Goal: Task Accomplishment & Management: Manage account settings

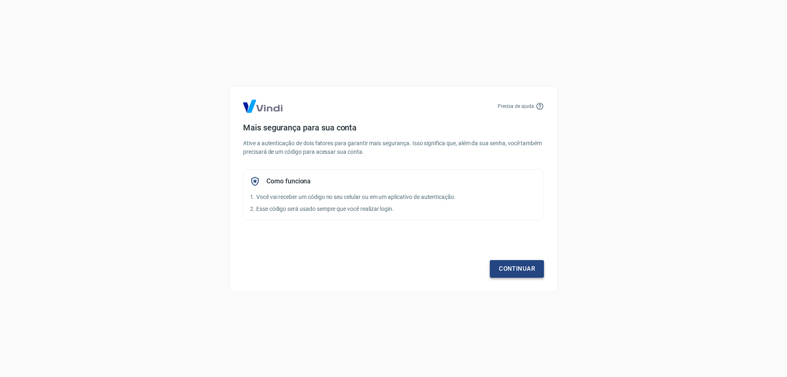
click at [526, 275] on link "Continuar" at bounding box center [517, 268] width 54 height 17
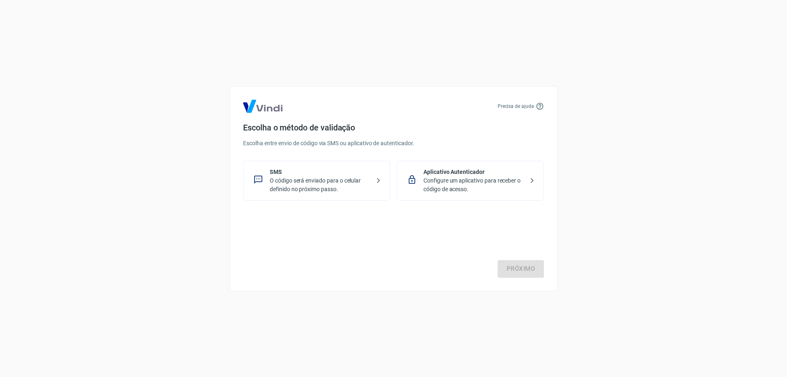
click at [525, 270] on div "Próximo" at bounding box center [393, 243] width 301 height 67
click at [456, 189] on p "Configure um aplicativo para receber o código de acesso." at bounding box center [473, 184] width 100 height 17
click at [288, 173] on p "SMS" at bounding box center [320, 172] width 100 height 9
click at [511, 266] on link "Próximo" at bounding box center [520, 268] width 46 height 17
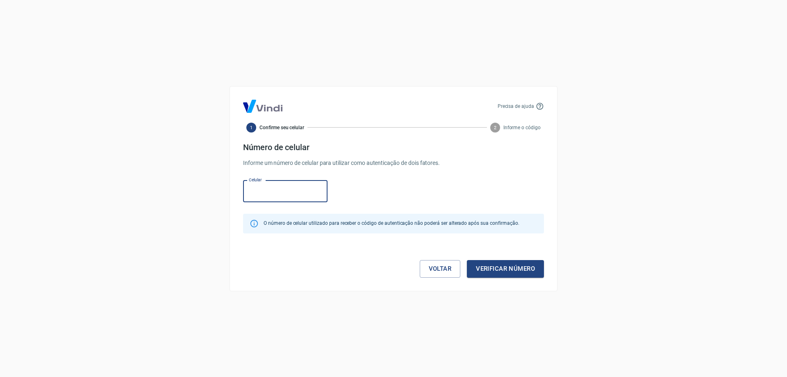
click at [257, 191] on input "Celular" at bounding box center [285, 191] width 84 height 22
type input "[PHONE_NUMBER]"
click at [493, 271] on button "Verificar número" at bounding box center [505, 268] width 77 height 17
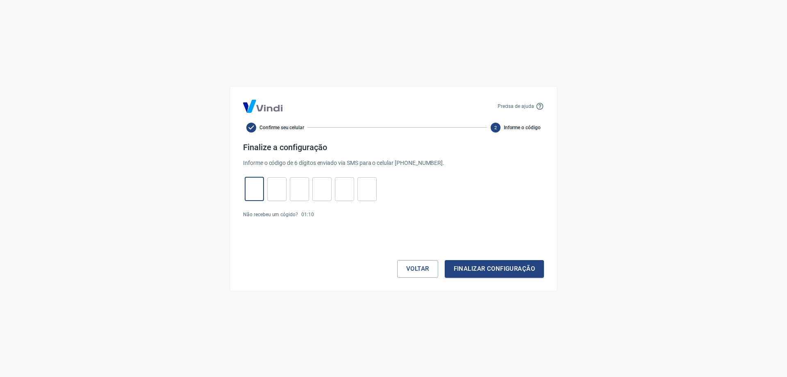
click at [250, 191] on input "tel" at bounding box center [254, 189] width 19 height 18
type input "7"
type input "4"
type input "1"
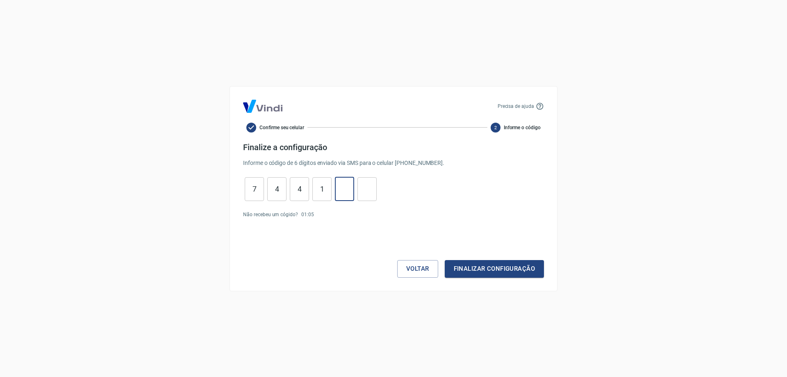
type input "9"
type input "2"
click at [473, 263] on button "Finalizar configuração" at bounding box center [494, 268] width 99 height 17
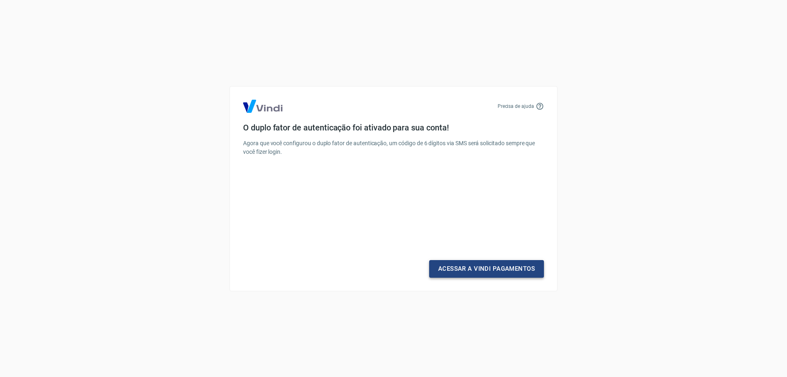
click at [518, 262] on link "Acessar a Vindi Pagamentos" at bounding box center [486, 268] width 115 height 17
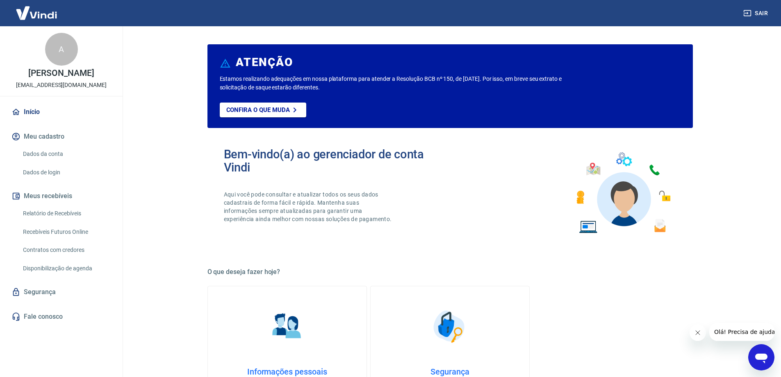
click at [41, 157] on link "Dados da conta" at bounding box center [66, 153] width 93 height 17
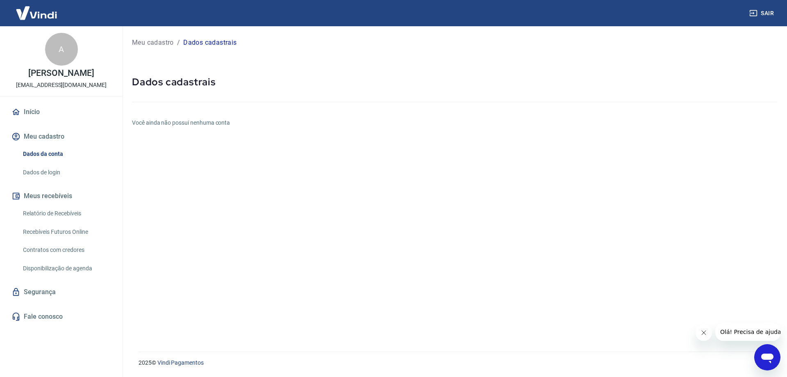
click at [46, 209] on link "Relatório de Recebíveis" at bounding box center [66, 213] width 93 height 17
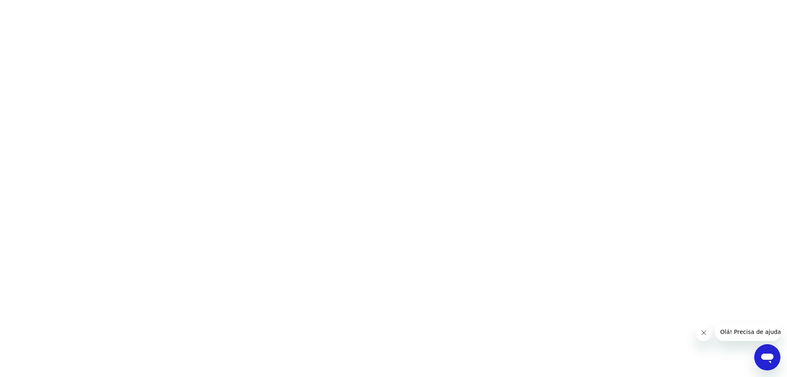
click at [175, 0] on html at bounding box center [393, 0] width 787 height 0
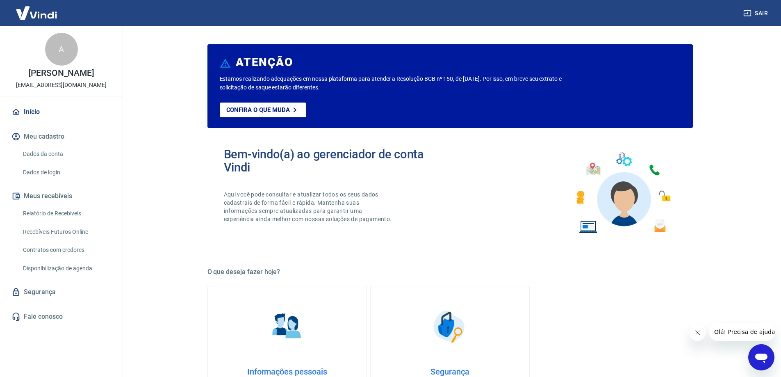
click at [36, 113] on link "Início" at bounding box center [61, 112] width 103 height 18
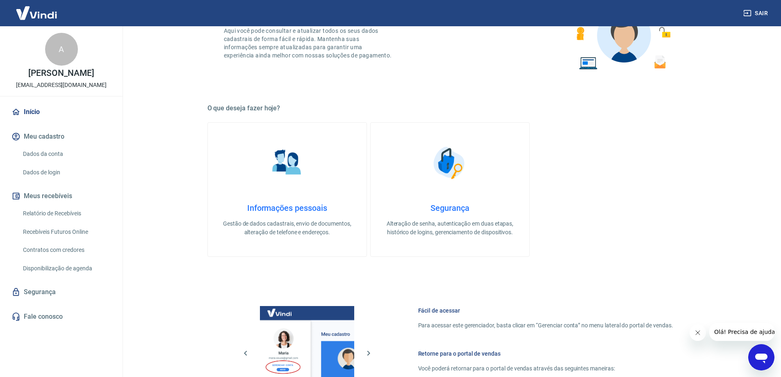
scroll to position [164, 0]
click at [284, 157] on img at bounding box center [286, 162] width 41 height 41
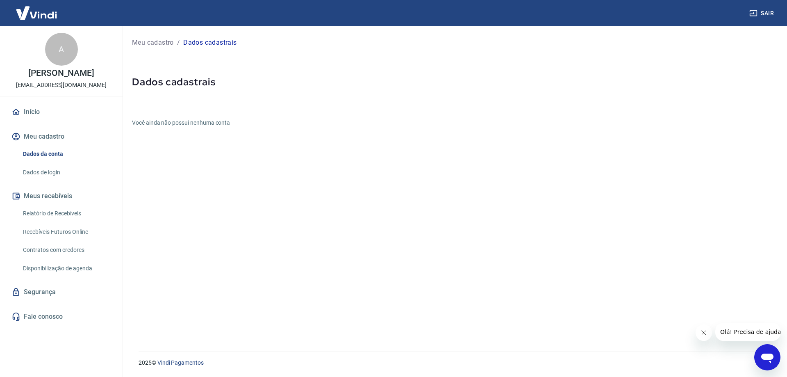
click at [170, 76] on h5 "Dados cadastrais" at bounding box center [454, 81] width 645 height 13
click at [211, 41] on p "Dados cadastrais" at bounding box center [209, 43] width 53 height 10
click at [69, 229] on link "Recebíveis Futuros Online" at bounding box center [66, 231] width 93 height 17
click at [760, 338] on button "Olá! Precisa de ajuda?" at bounding box center [752, 331] width 74 height 18
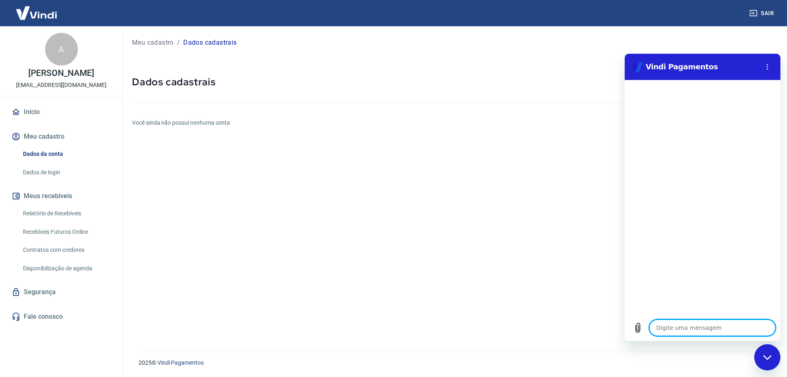
click at [692, 327] on textarea at bounding box center [712, 327] width 126 height 16
type textarea "B"
type textarea "x"
type textarea "Bo"
type textarea "x"
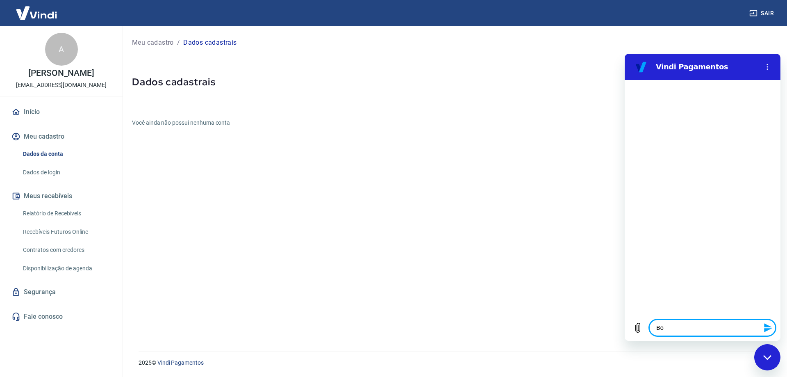
type textarea "Bom"
type textarea "x"
type textarea "Bom"
type textarea "x"
type textarea "Bom d"
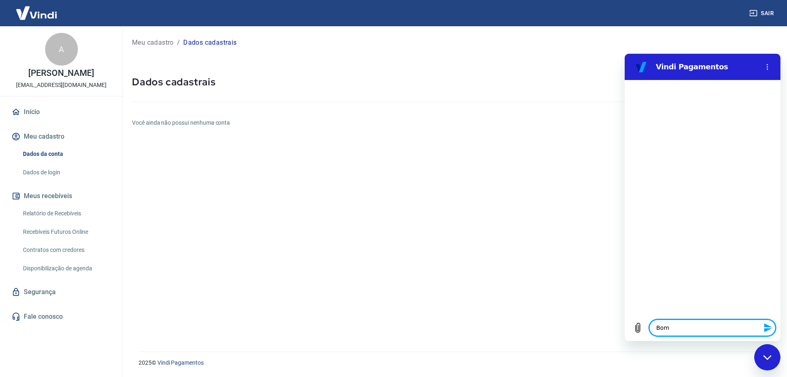
type textarea "x"
type textarea "Bom di"
type textarea "x"
type textarea "Bom dia"
type textarea "x"
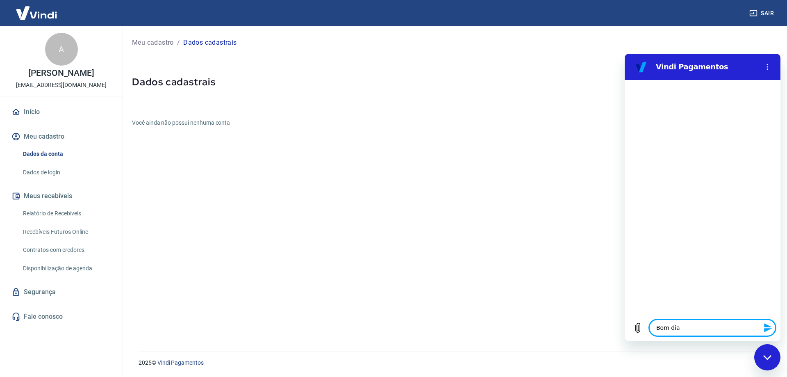
type textarea "Bom dia!"
type textarea "x"
type textarea "Bom dia!!"
type textarea "x"
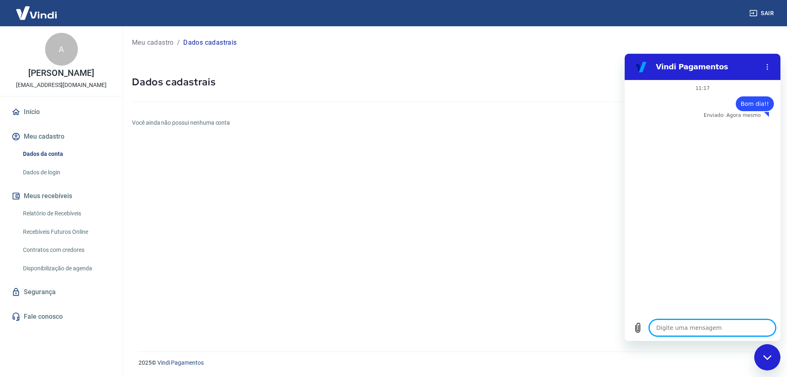
type textarea "R"
type textarea "x"
type textarea "Re"
type textarea "x"
type textarea "Rec"
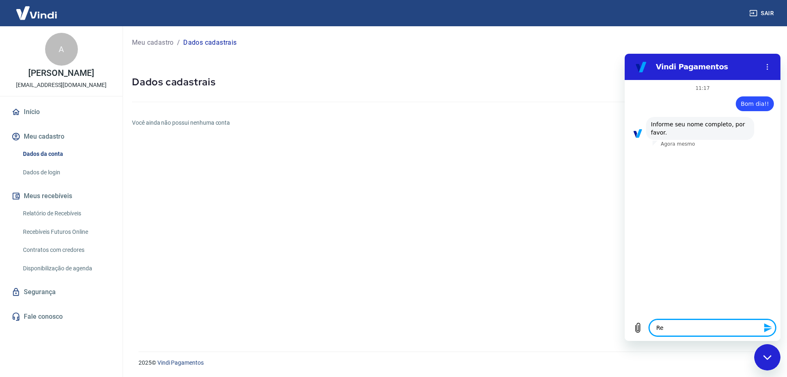
type textarea "x"
type textarea "Rece"
type textarea "x"
type textarea "Receb"
type textarea "x"
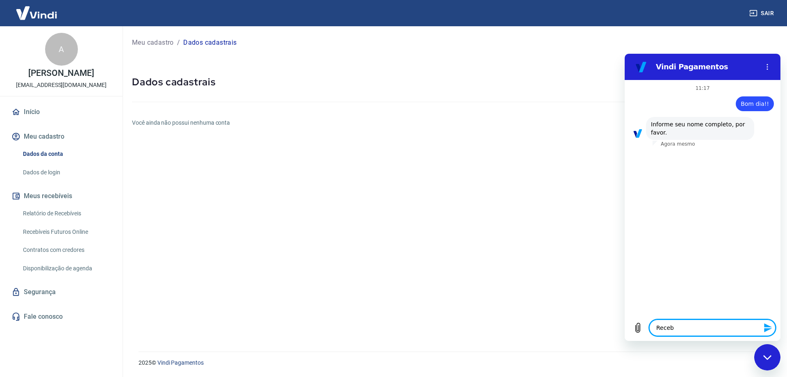
type textarea "Recebi"
type textarea "x"
type textarea "Recebi"
type textarea "x"
drag, startPoint x: 697, startPoint y: 327, endPoint x: 619, endPoint y: 327, distance: 78.3
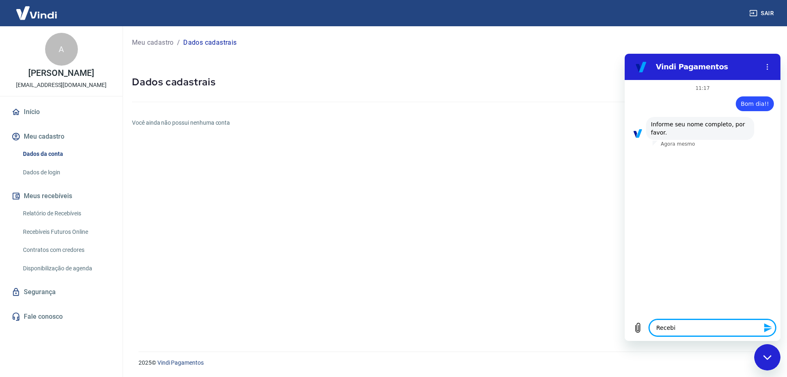
click at [624, 327] on html "Vindi Pagamentos 11:17 diz: Bom dia!! Enviado · Agora mesmo diz: Informe seu no…" at bounding box center [702, 197] width 156 height 287
type textarea "a"
type textarea "x"
type textarea "an"
type textarea "x"
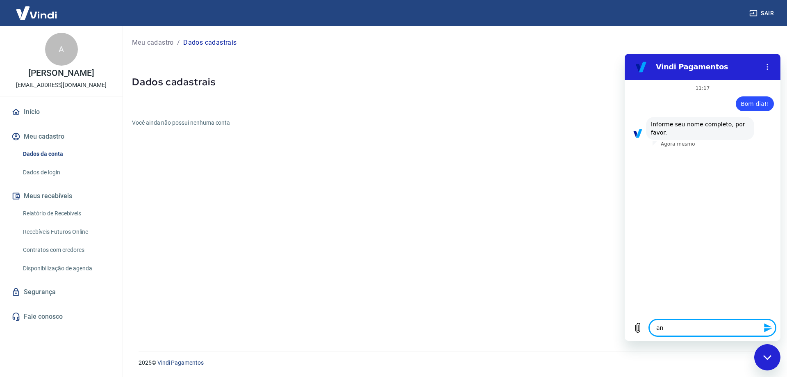
type textarea "ana"
type textarea "x"
type textarea "ana"
type textarea "x"
type textarea "ana p"
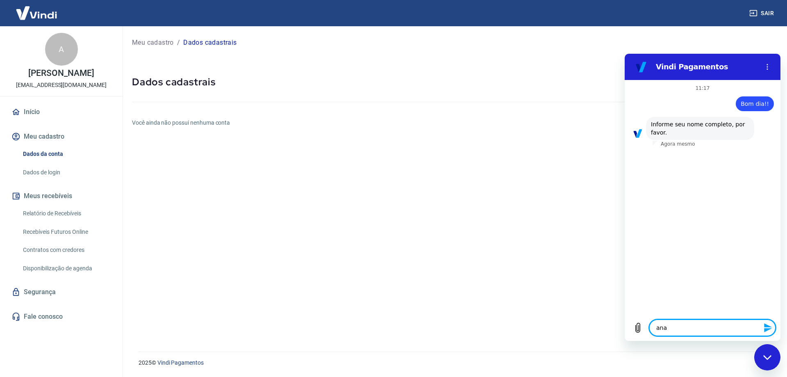
type textarea "x"
type textarea "ana pa"
type textarea "x"
type textarea "ana pau"
type textarea "x"
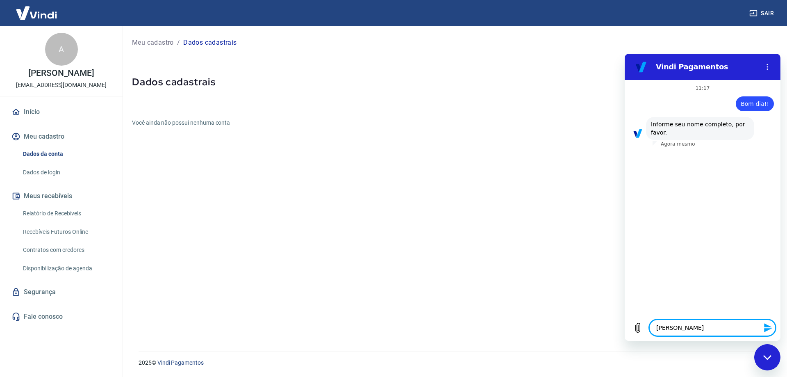
type textarea "ana paul"
type textarea "x"
type textarea "ana paula"
type textarea "x"
type textarea "ana paula"
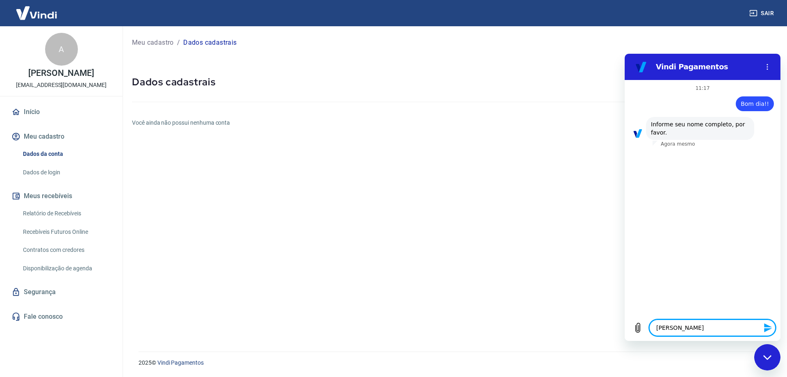
type textarea "x"
type textarea "ana paula f"
type textarea "x"
type textarea "ana paula fa"
type textarea "x"
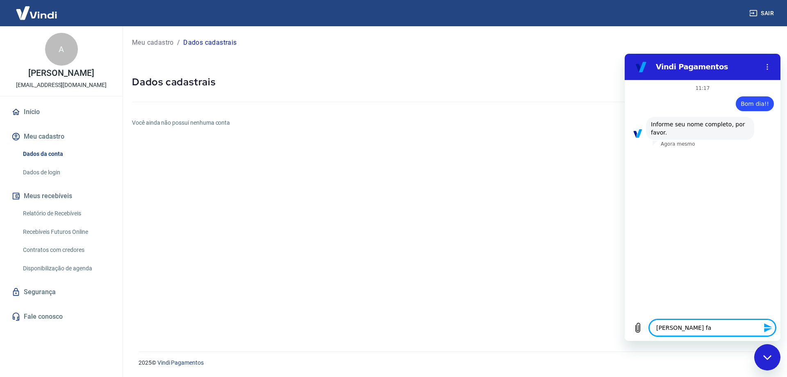
type textarea "ana paula fal"
type textarea "x"
type textarea "ana paula falc"
type textarea "x"
type textarea "ana paula falci"
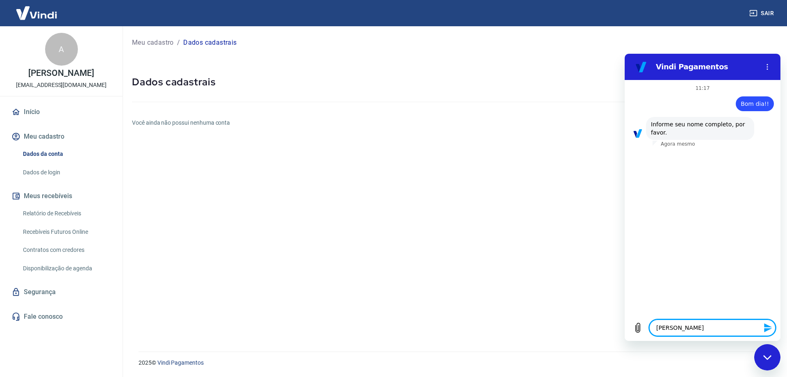
type textarea "x"
type textarea "ana paula falci"
type textarea "x"
type textarea "ana paula falci d"
type textarea "x"
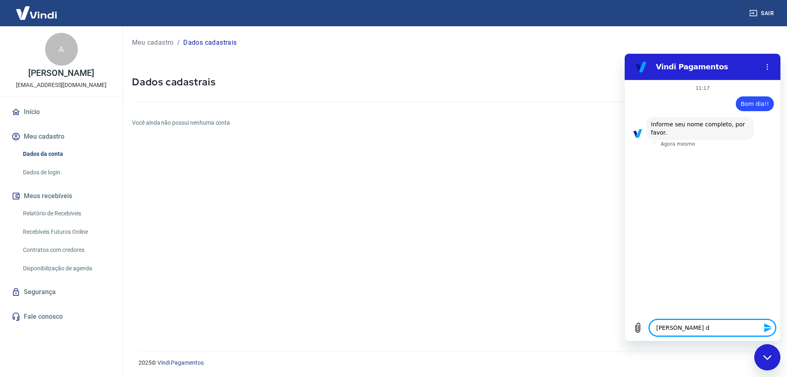
type textarea "ana paula falci da"
type textarea "x"
type textarea "ana paula falci dai"
type textarea "x"
type textarea "ana paula falci daib"
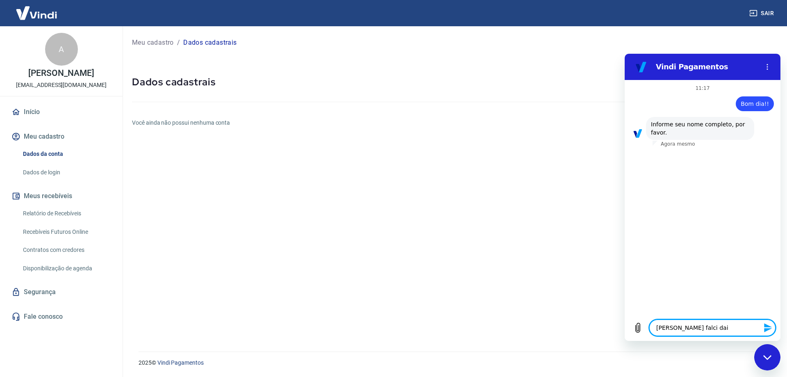
type textarea "x"
type textarea "ana paula falci daibe"
type textarea "x"
type textarea "ana paula falci daiber"
type textarea "x"
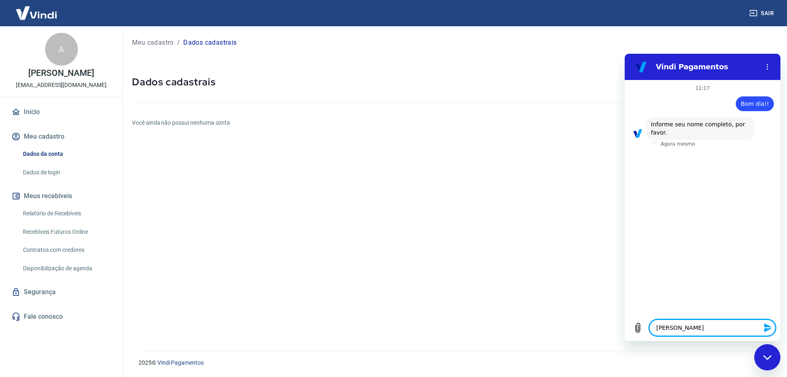
type textarea "ana paula falci daibert"
type textarea "x"
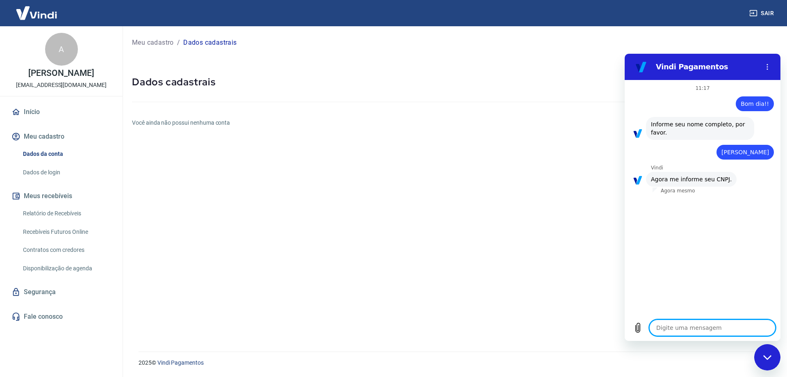
type textarea "0"
type textarea "x"
type textarea "03"
type textarea "x"
type textarea "037"
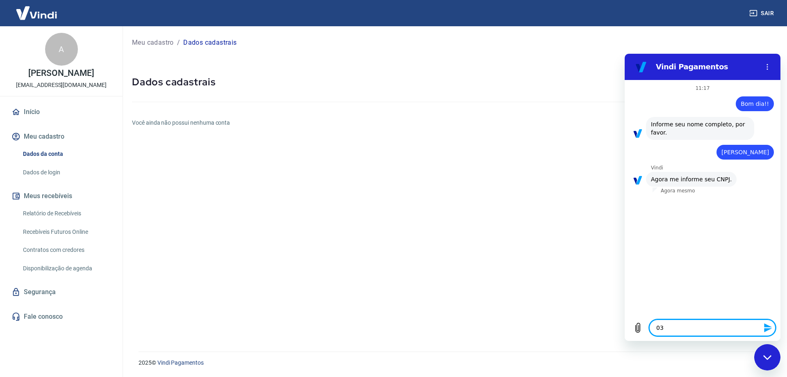
type textarea "x"
type textarea "0374"
type textarea "x"
type textarea "03743"
type textarea "x"
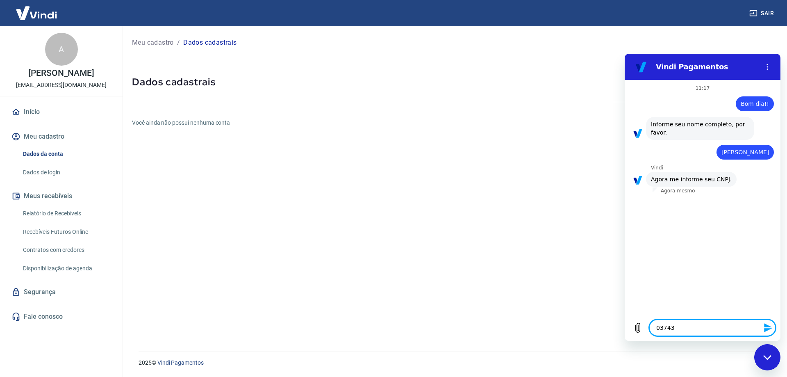
type textarea "037439"
type textarea "x"
type textarea "0374399"
type textarea "x"
type textarea "03743998"
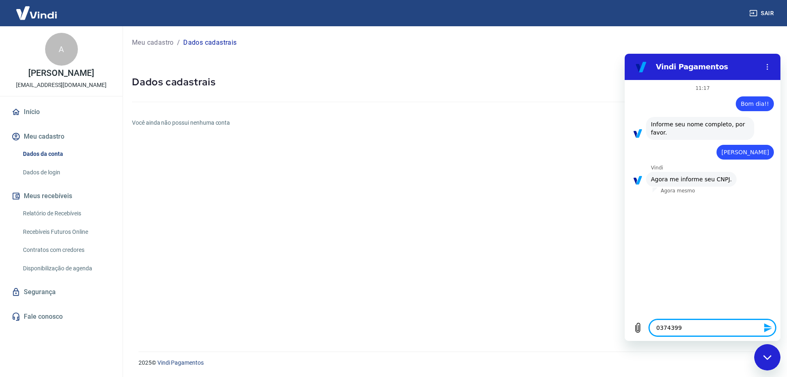
type textarea "x"
type textarea "037439986"
type textarea "x"
type textarea "0374399867"
type textarea "x"
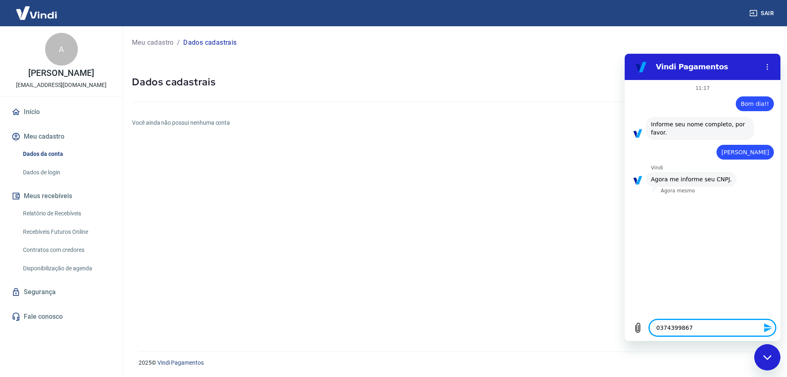
type textarea "03743998670"
type textarea "x"
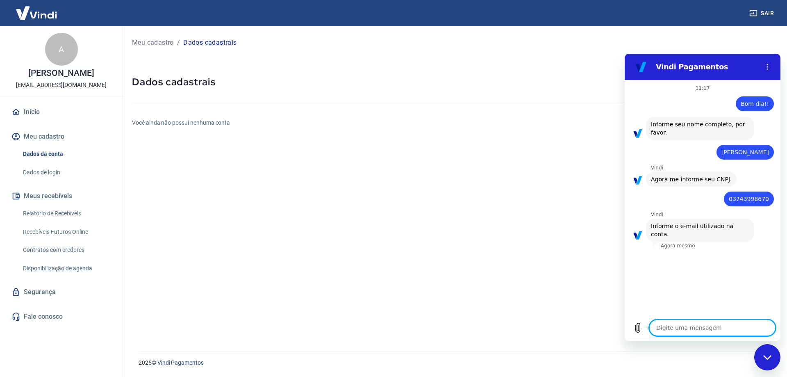
type textarea "a"
type textarea "x"
type textarea "an"
type textarea "x"
type textarea "ani"
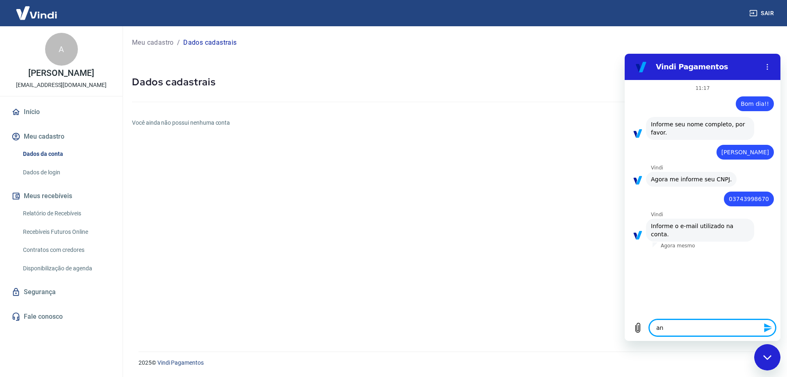
type textarea "x"
type textarea "anim"
type textarea "x"
type textarea "anima"
type textarea "x"
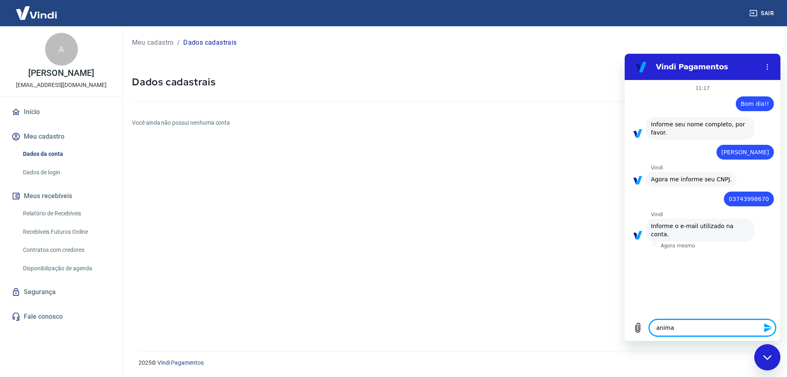
type textarea "animai"
type textarea "x"
type textarea "animais"
type textarea "x"
type textarea "animais."
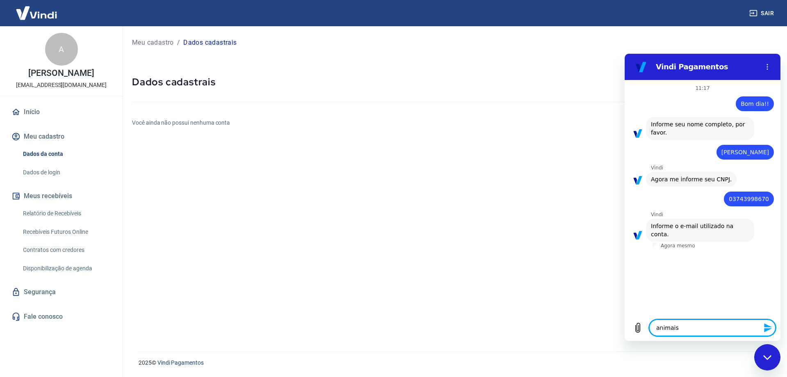
type textarea "x"
type textarea "animais.c"
type textarea "x"
type textarea "animais.ce"
type textarea "x"
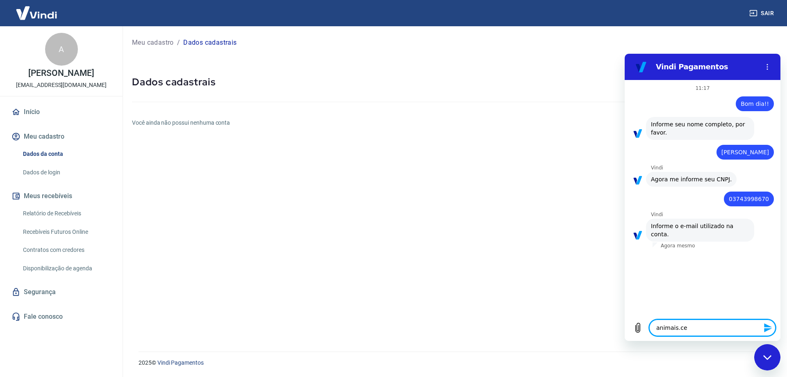
type textarea "animais.cev"
type textarea "x"
type textarea "animais.cev@"
type textarea "x"
type textarea "animais.cev@g"
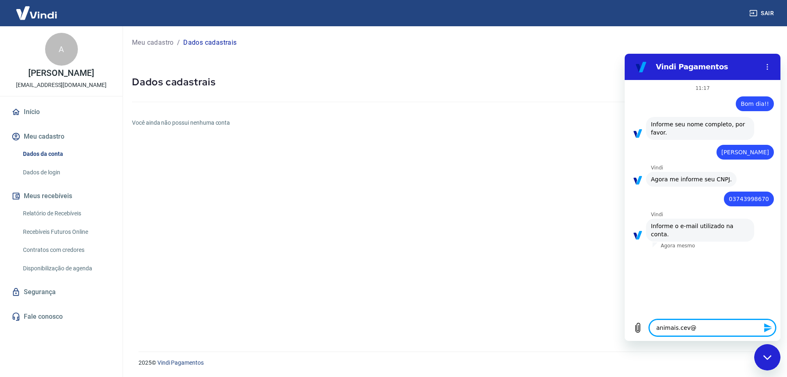
type textarea "x"
type textarea "animais.cev@gm"
type textarea "x"
type textarea "animais.cev@gma"
type textarea "x"
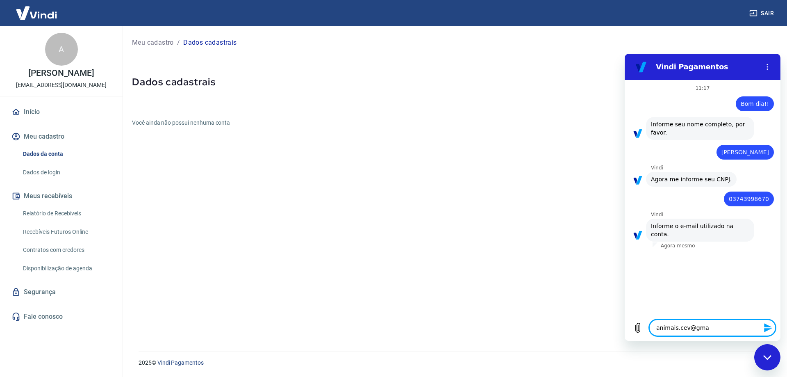
type textarea "animais.cev@gmai"
type textarea "x"
type textarea "animais.cev@gmail"
type textarea "x"
type textarea "animais.cev@gmail."
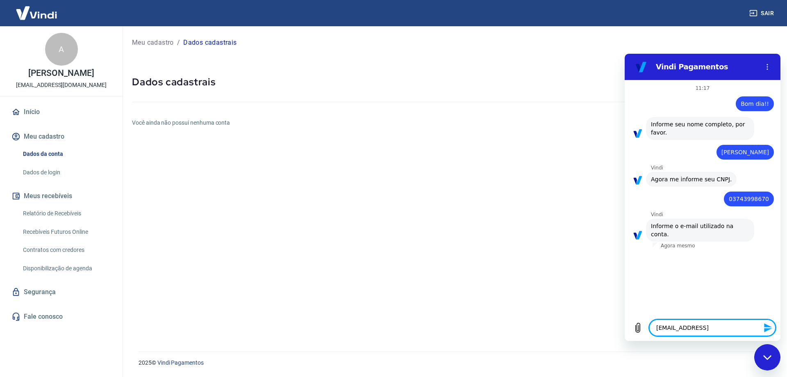
type textarea "x"
type textarea "animais.cev@gmail.c"
type textarea "x"
type textarea "animais.cev@gmail.co"
type textarea "x"
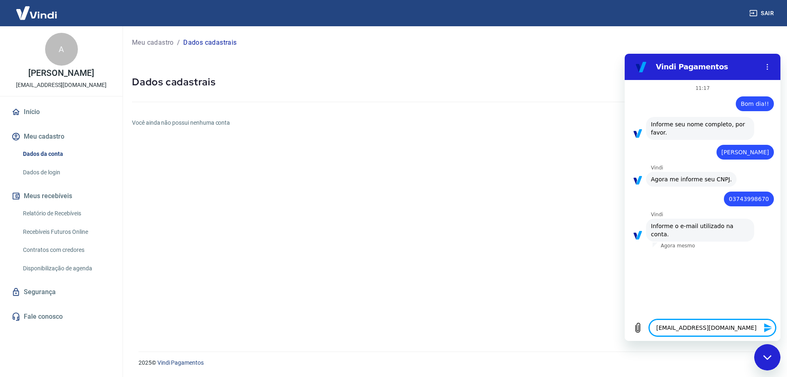
type textarea "[EMAIL_ADDRESS][DOMAIN_NAME]"
type textarea "x"
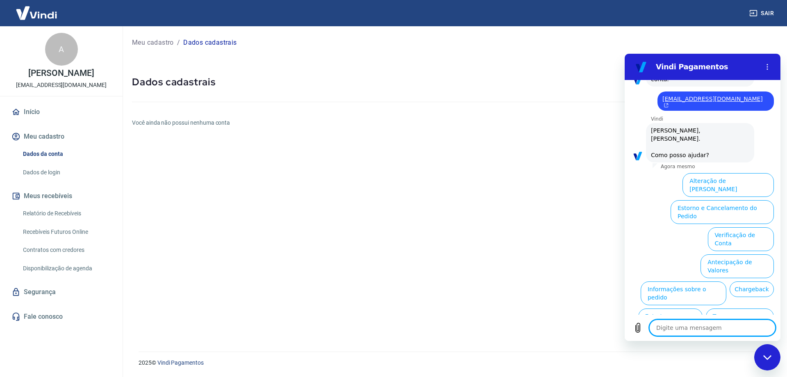
scroll to position [161, 0]
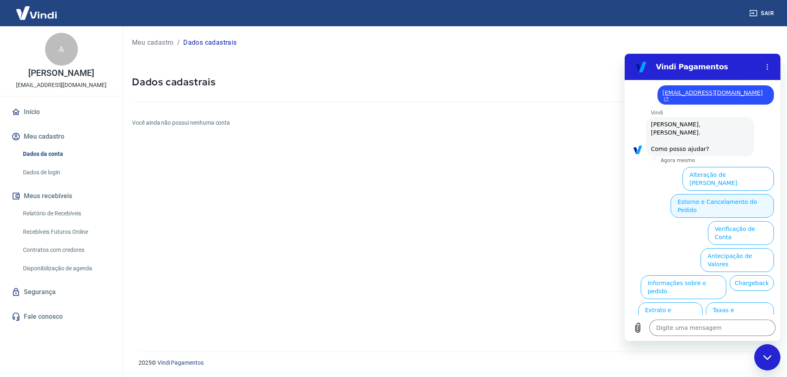
click at [735, 194] on button "Estorno e Cancelamento do Pedido" at bounding box center [721, 206] width 103 height 24
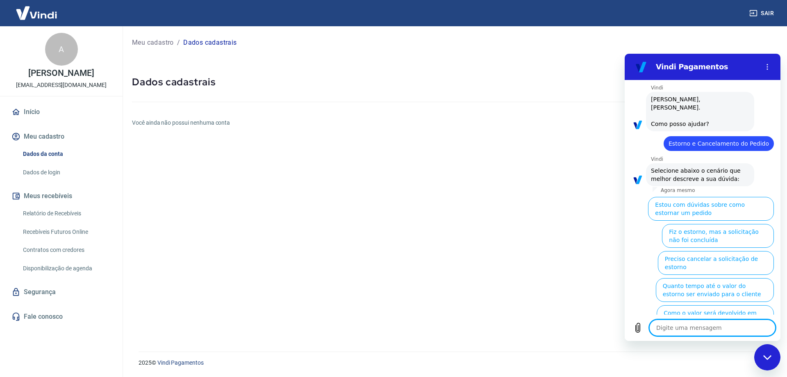
scroll to position [192, 0]
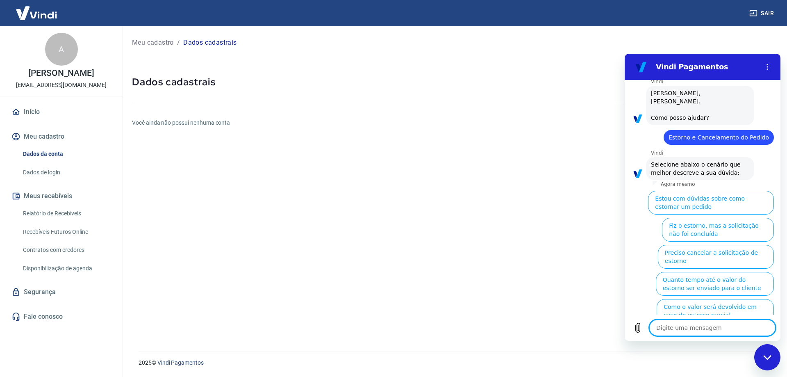
click at [701, 191] on button "Estou com dúvidas sobre como estornar um pedido" at bounding box center [711, 203] width 126 height 24
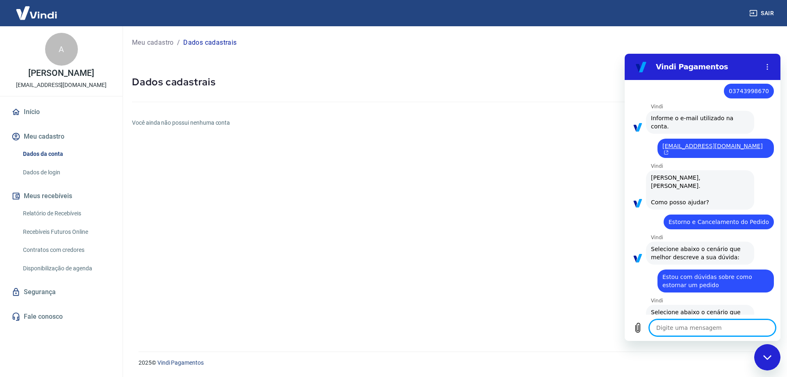
scroll to position [166, 0]
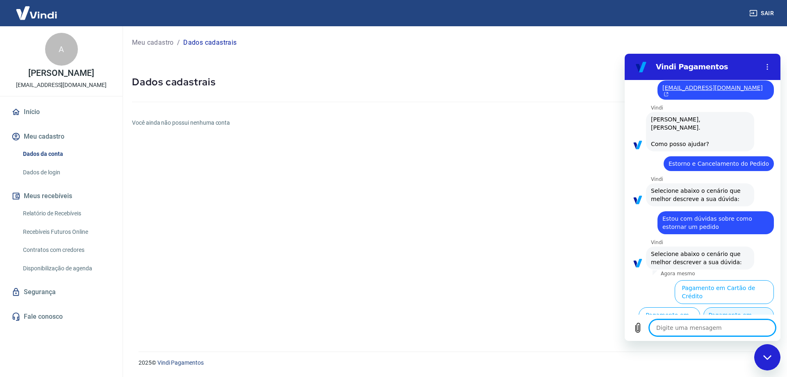
click at [755, 307] on button "Pagamento em Boleto" at bounding box center [738, 319] width 70 height 24
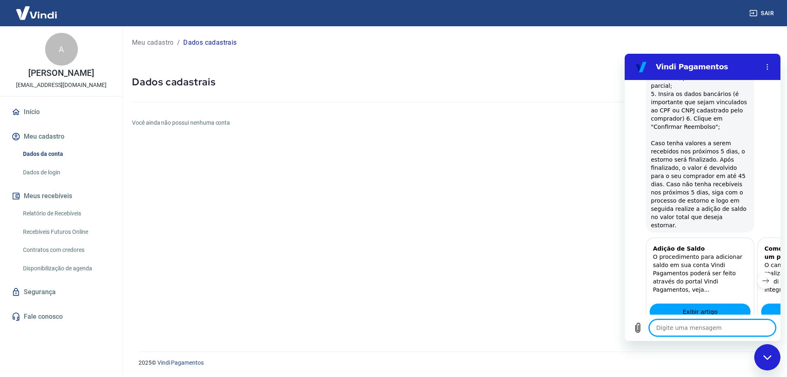
scroll to position [532, 0]
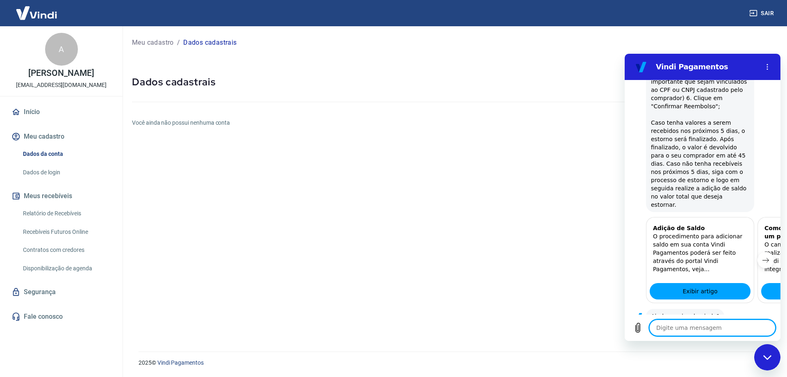
click at [734, 334] on button "Sim" at bounding box center [734, 342] width 24 height 16
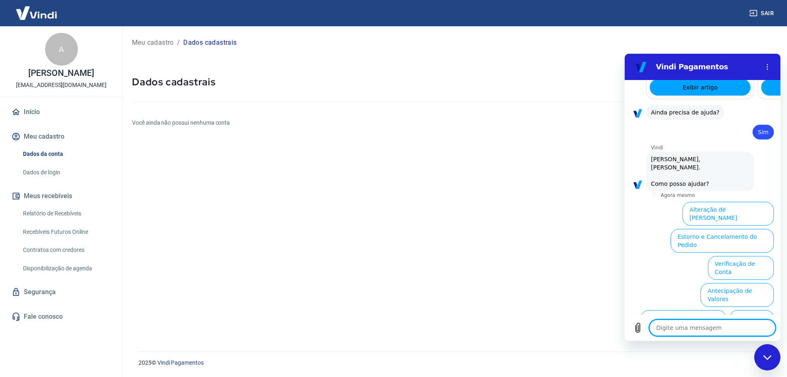
scroll to position [746, 0]
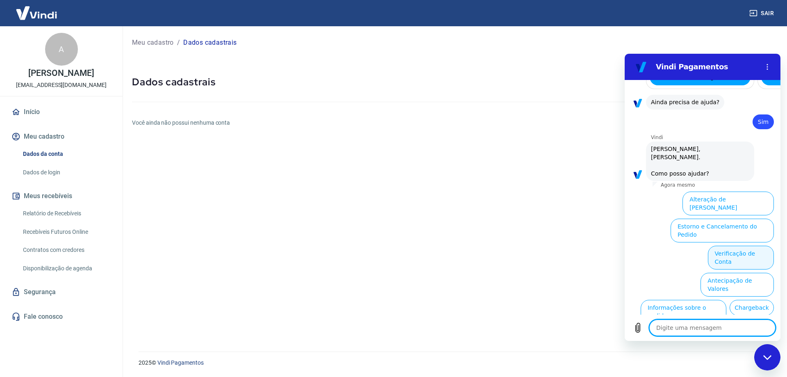
click at [738, 245] on button "Verificação de Conta" at bounding box center [741, 257] width 66 height 24
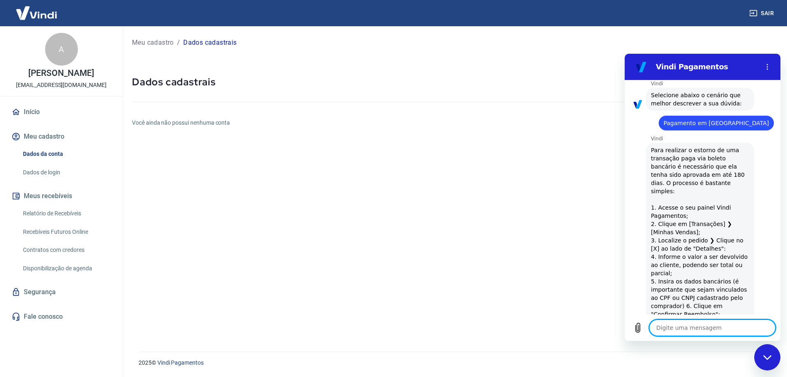
scroll to position [336, 0]
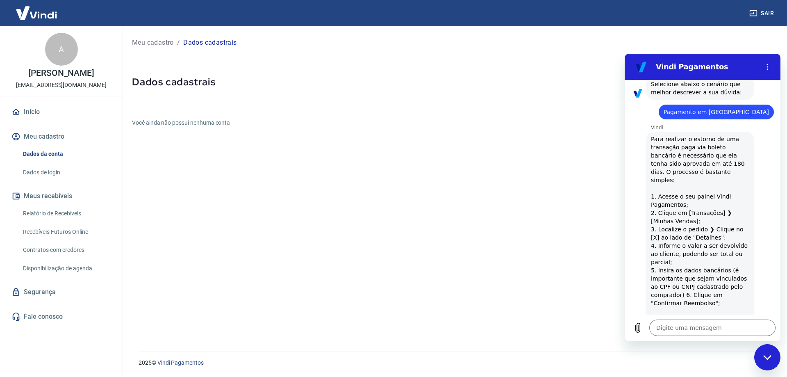
type textarea "x"
